Goal: Navigation & Orientation: Find specific page/section

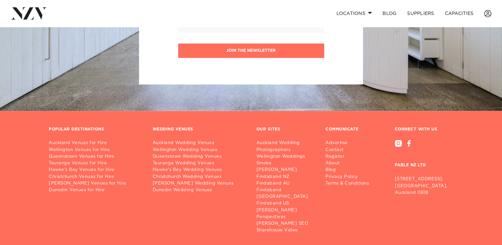
scroll to position [805, 0]
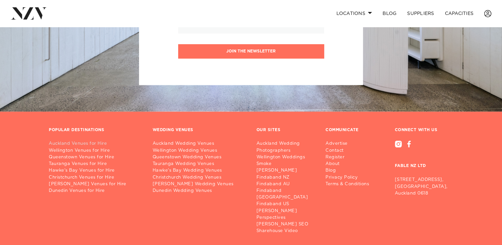
click at [71, 143] on link "Auckland Venues for Hire" at bounding box center [95, 143] width 93 height 7
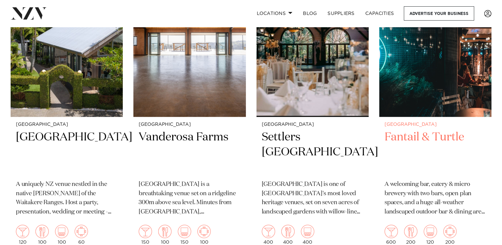
scroll to position [332, 0]
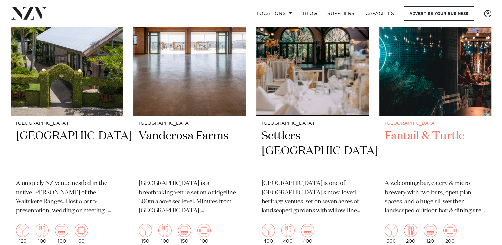
click at [406, 129] on h2 "Fantail & Turtle" at bounding box center [436, 151] width 102 height 45
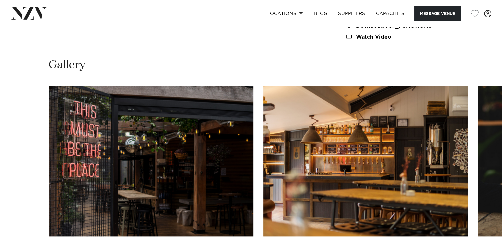
scroll to position [664, 0]
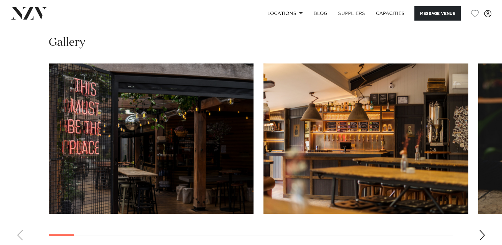
click at [355, 13] on link "SUPPLIERS" at bounding box center [352, 13] width 38 height 14
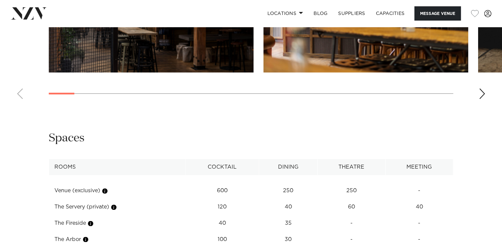
scroll to position [796, 0]
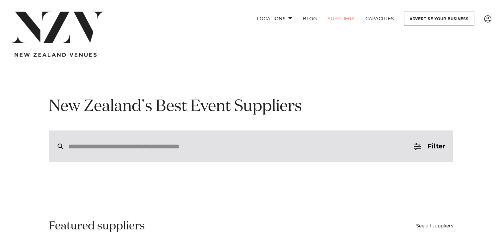
click at [105, 150] on input "search" at bounding box center [237, 146] width 338 height 7
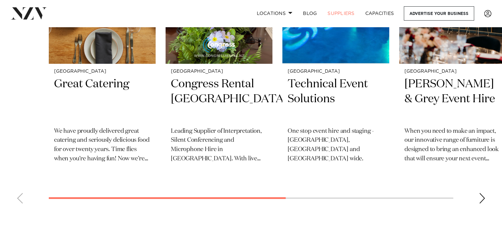
scroll to position [332, 0]
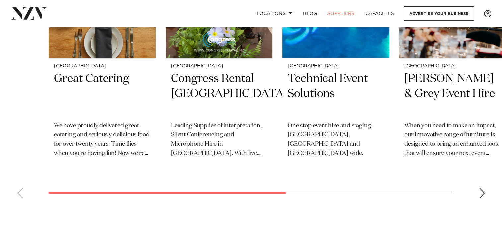
click at [484, 193] on div "Next slide" at bounding box center [482, 193] width 7 height 11
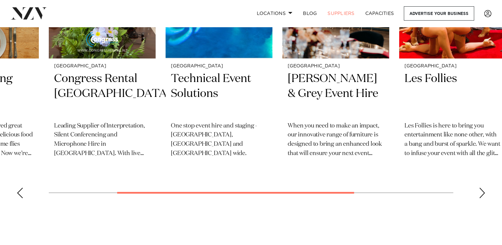
click at [484, 193] on div "Next slide" at bounding box center [482, 193] width 7 height 11
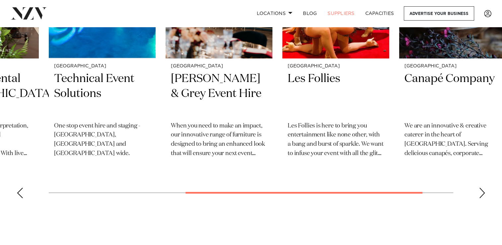
click at [482, 192] on div "Next slide" at bounding box center [482, 193] width 7 height 11
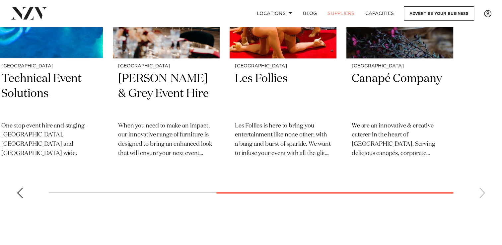
click at [482, 192] on swiper-container "Auckland Great Catering We have proudly delivered great catering and seriously …" at bounding box center [251, 59] width 502 height 288
